Goal: Information Seeking & Learning: Learn about a topic

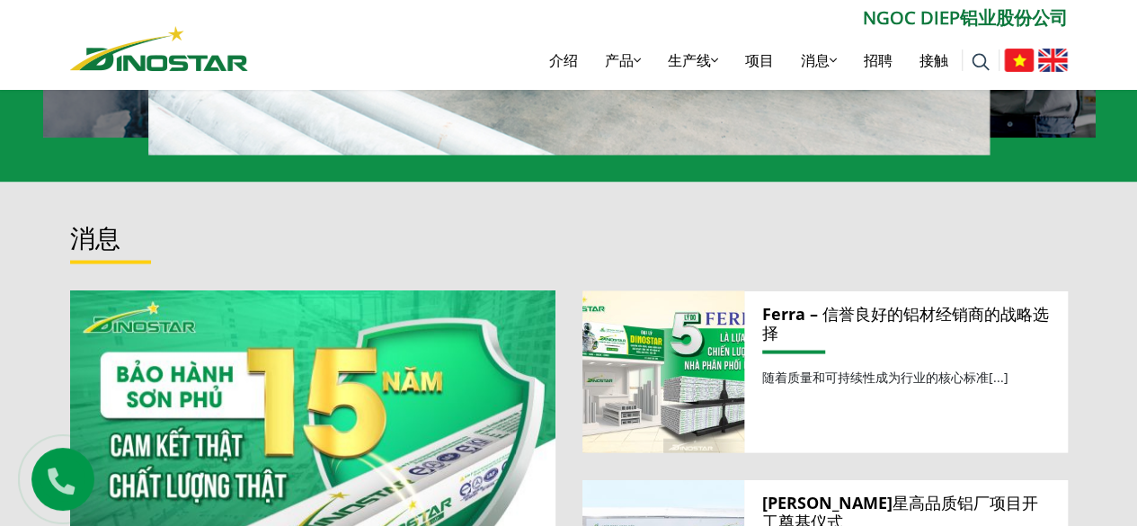
scroll to position [1349, 0]
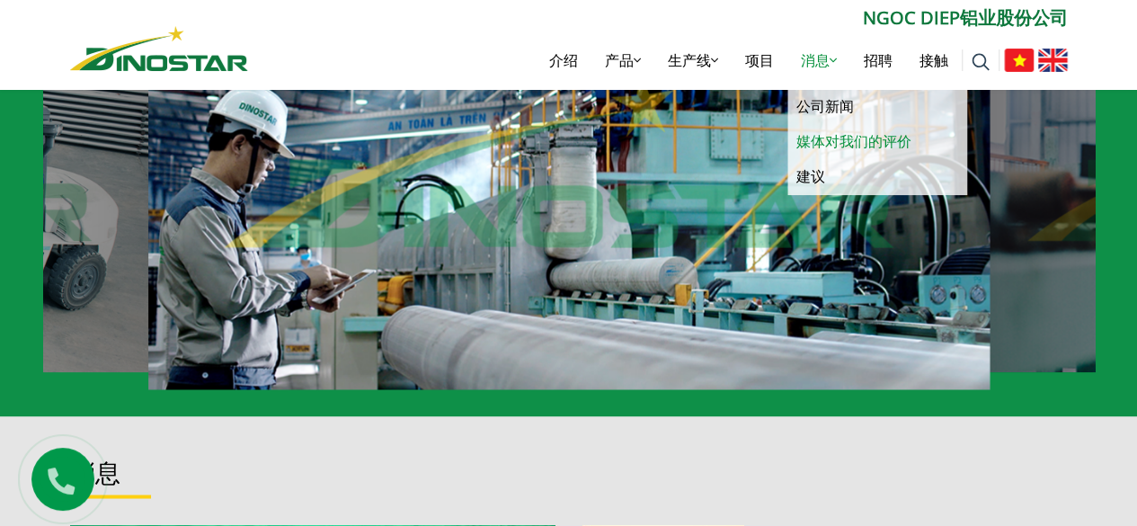
click at [847, 133] on font "媒体对我们的评价" at bounding box center [854, 141] width 115 height 20
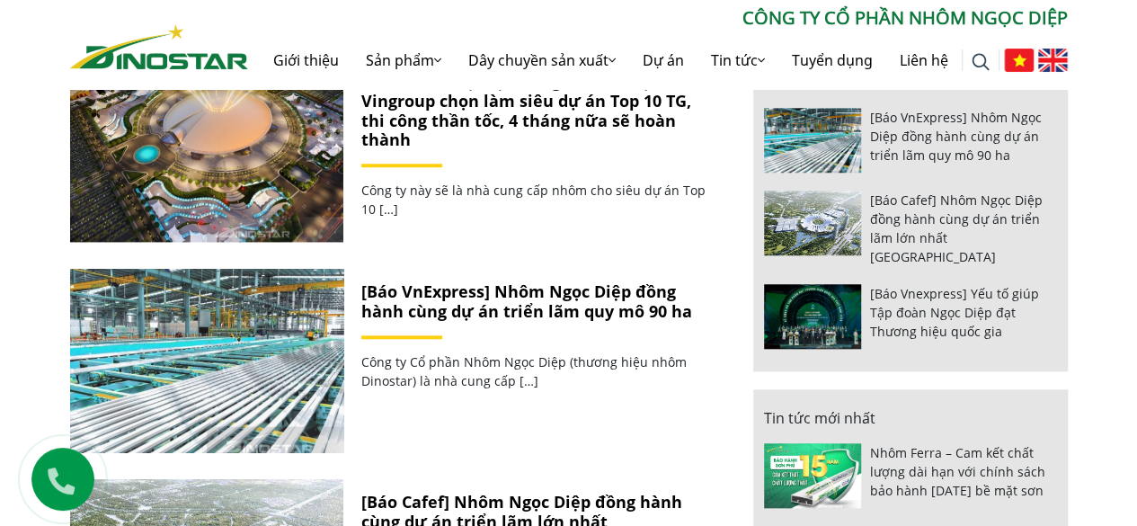
scroll to position [809, 0]
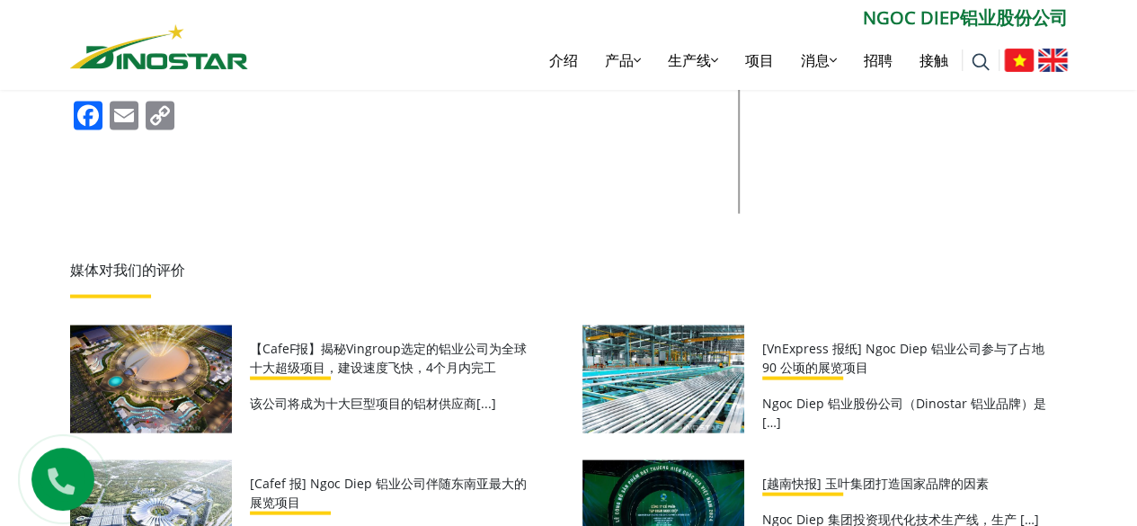
scroll to position [1708, 0]
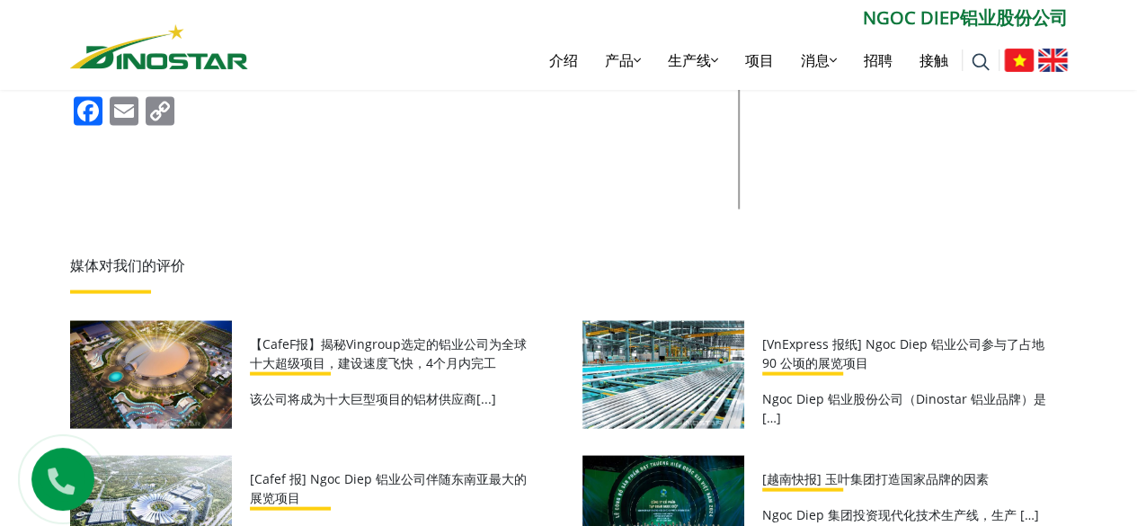
click at [183, 343] on iframe at bounding box center [264, 309] width 388 height 331
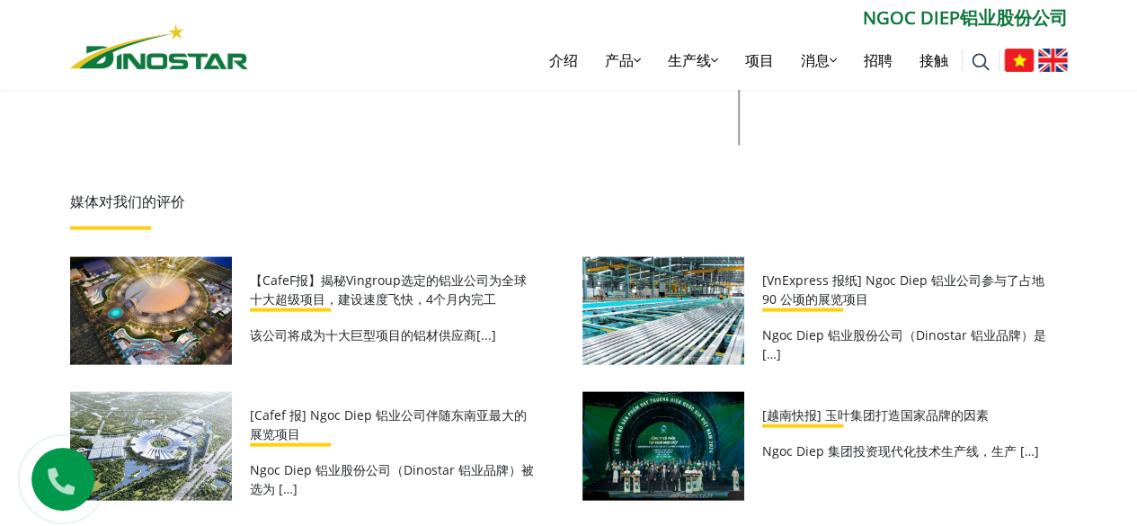
scroll to position [1888, 0]
